Goal: Task Accomplishment & Management: Complete application form

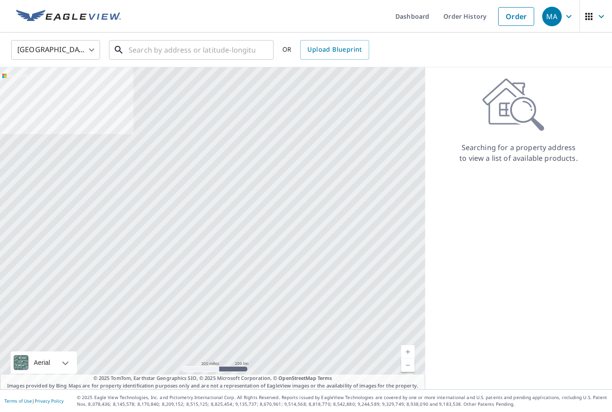
click at [182, 45] on input "text" at bounding box center [192, 49] width 127 height 25
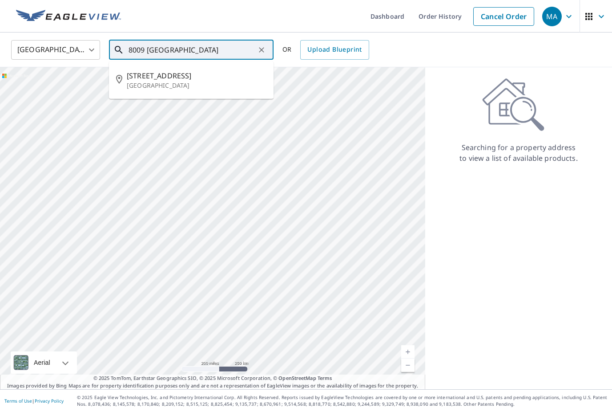
click at [132, 89] on p "[GEOGRAPHIC_DATA]" at bounding box center [197, 85] width 140 height 9
type input "[STREET_ADDRESS]"
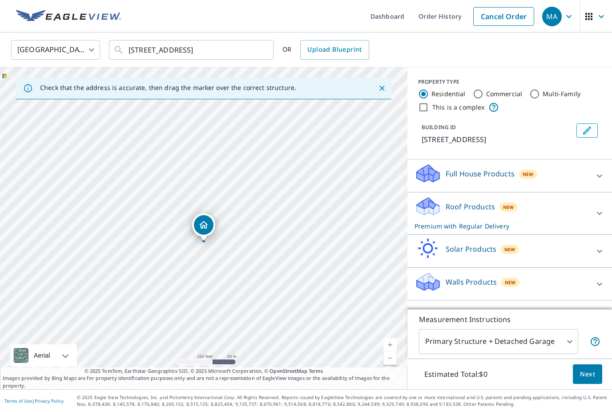
click at [580, 380] on span "Next" at bounding box center [587, 374] width 15 height 11
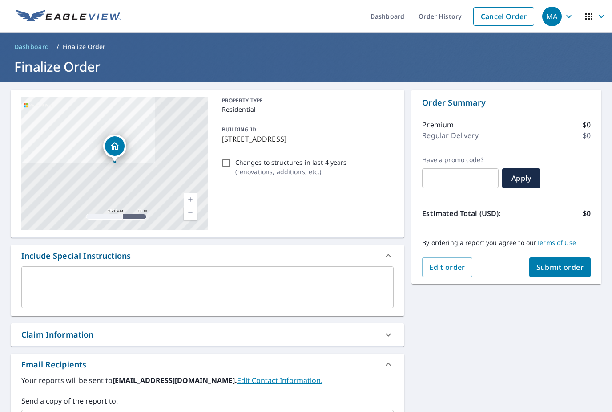
click at [568, 274] on button "Submit order" at bounding box center [561, 267] width 62 height 20
checkbox input "true"
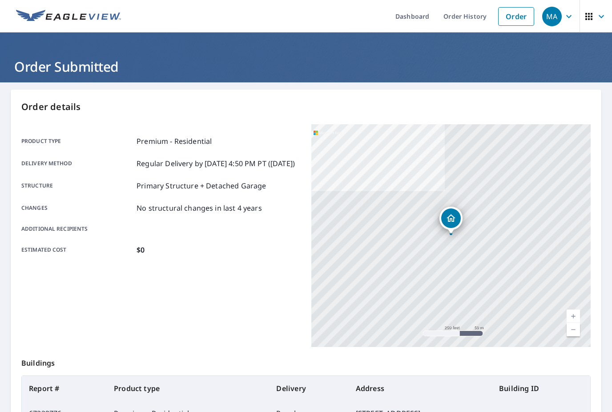
click at [43, 21] on img at bounding box center [68, 16] width 105 height 13
